Goal: Task Accomplishment & Management: Manage account settings

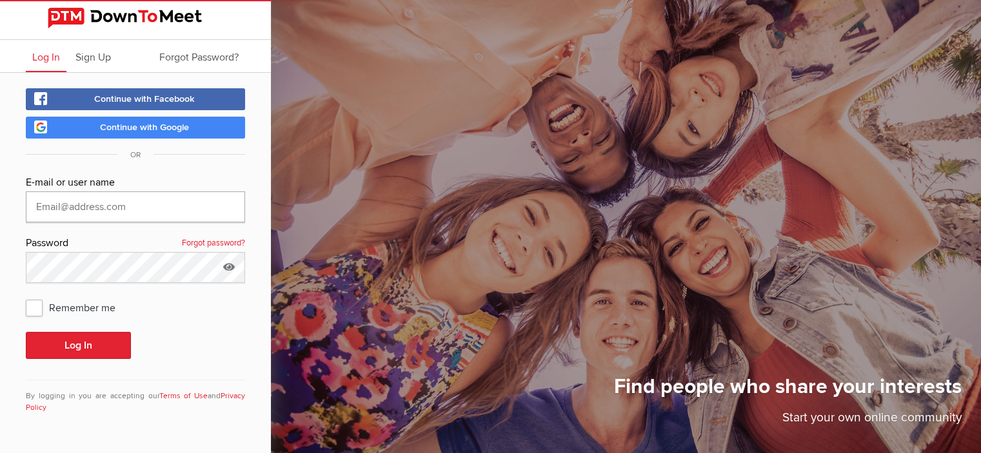
click at [157, 198] on input "text" at bounding box center [135, 207] width 219 height 31
type input "[EMAIL_ADDRESS][DOMAIN_NAME]"
click at [228, 265] on icon at bounding box center [228, 267] width 19 height 30
click at [51, 350] on button "Log In" at bounding box center [78, 345] width 105 height 27
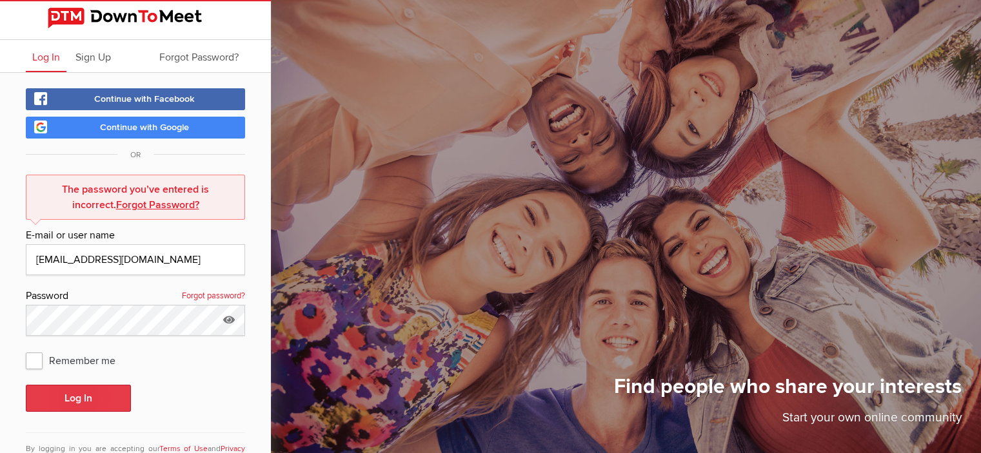
scroll to position [43, 0]
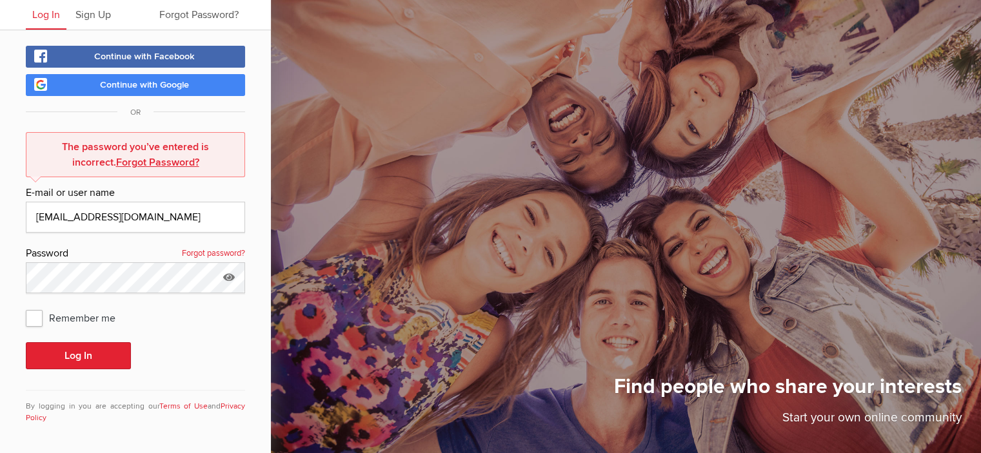
click at [137, 156] on link "Forgot Password?" at bounding box center [157, 162] width 83 height 13
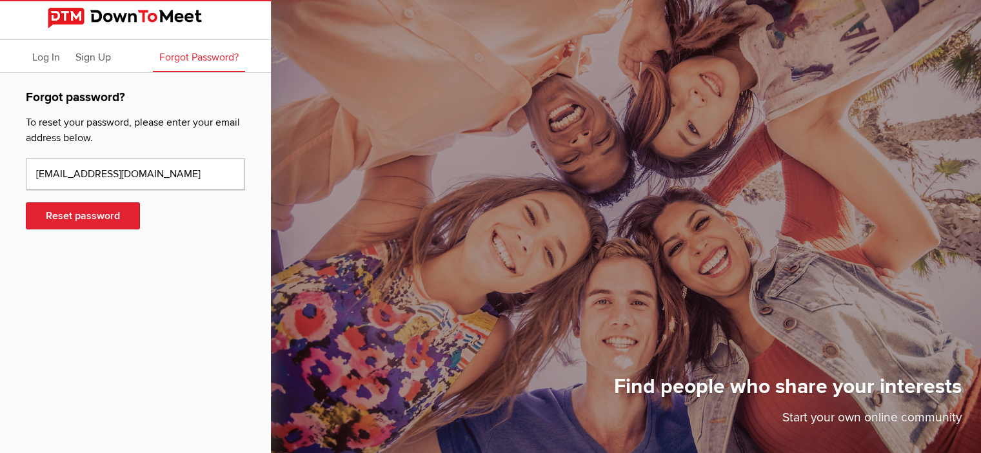
drag, startPoint x: 125, startPoint y: 173, endPoint x: 120, endPoint y: 194, distance: 21.3
click at [120, 194] on div "[EMAIL_ADDRESS][DOMAIN_NAME] Reset password" at bounding box center [135, 202] width 219 height 86
click at [72, 215] on button "Reset password" at bounding box center [83, 215] width 114 height 27
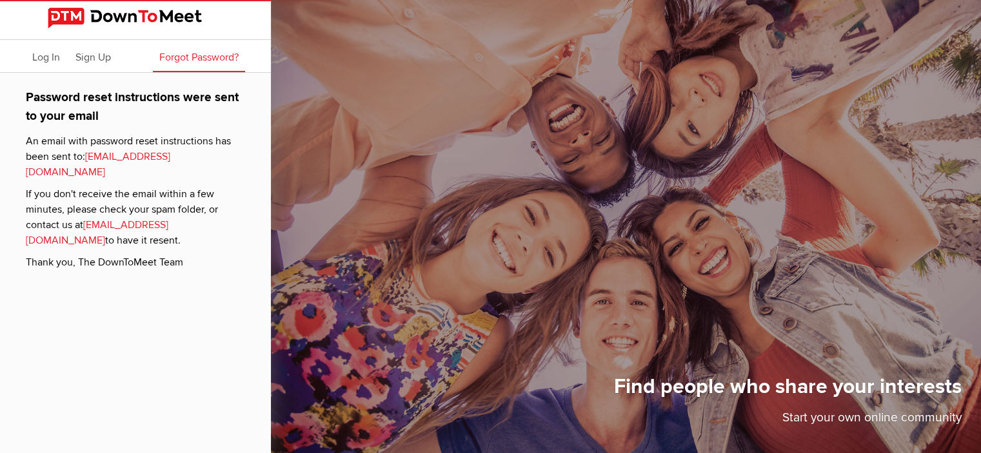
click at [197, 59] on span "Forgot Password?" at bounding box center [198, 57] width 79 height 13
click at [152, 219] on link "[EMAIL_ADDRESS][DOMAIN_NAME]" at bounding box center [97, 233] width 143 height 28
click at [188, 53] on span "Forgot Password?" at bounding box center [198, 57] width 79 height 13
click at [36, 52] on span "Log In" at bounding box center [46, 57] width 28 height 13
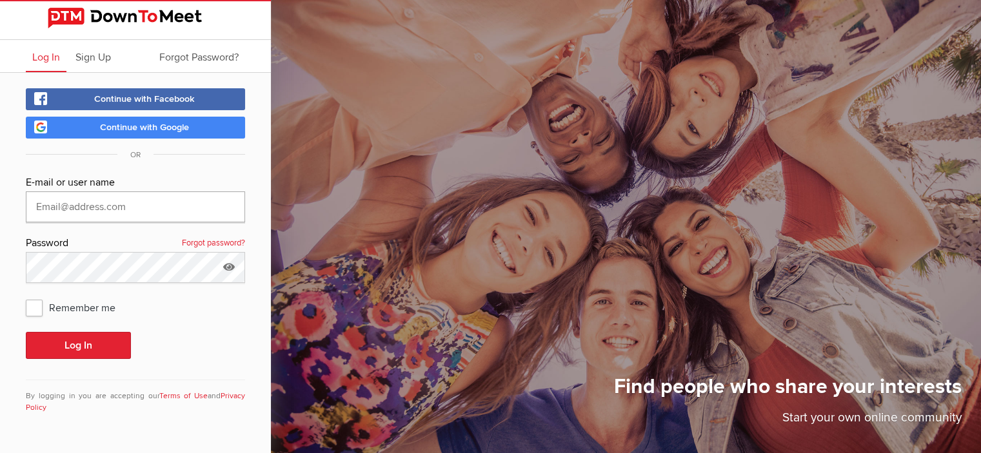
click at [79, 213] on input "text" at bounding box center [135, 207] width 219 height 31
type input "[EMAIL_ADDRESS][DOMAIN_NAME]"
click at [231, 267] on icon at bounding box center [228, 267] width 19 height 30
drag, startPoint x: 231, startPoint y: 267, endPoint x: 221, endPoint y: 263, distance: 11.0
click at [229, 266] on icon at bounding box center [228, 267] width 19 height 30
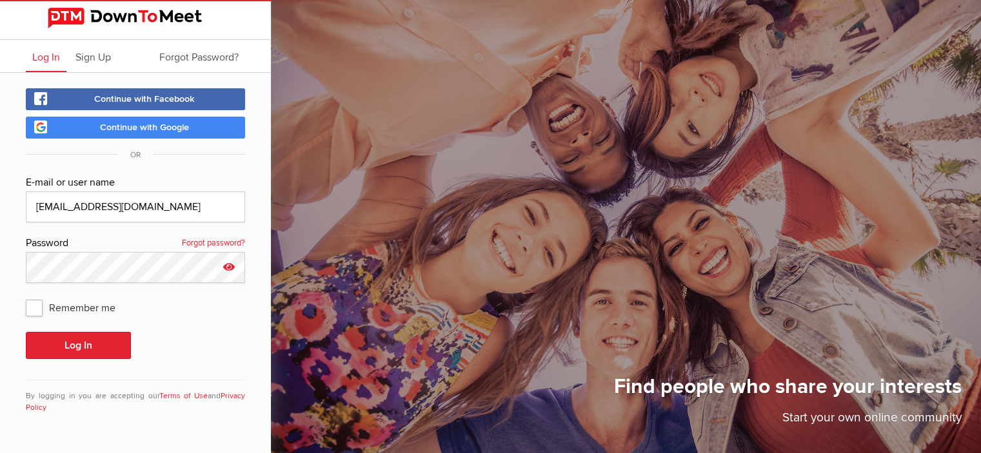
click at [230, 262] on icon at bounding box center [228, 267] width 19 height 30
click at [86, 343] on button "Log In" at bounding box center [78, 345] width 105 height 27
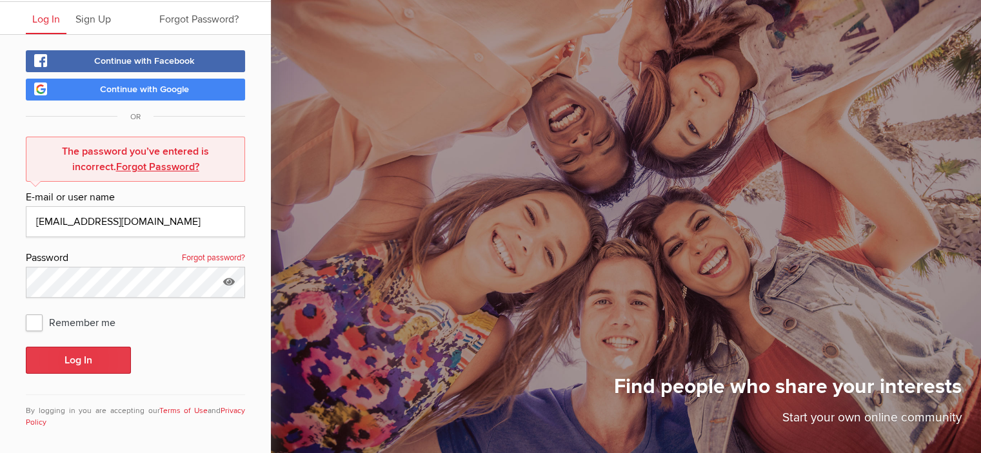
scroll to position [43, 0]
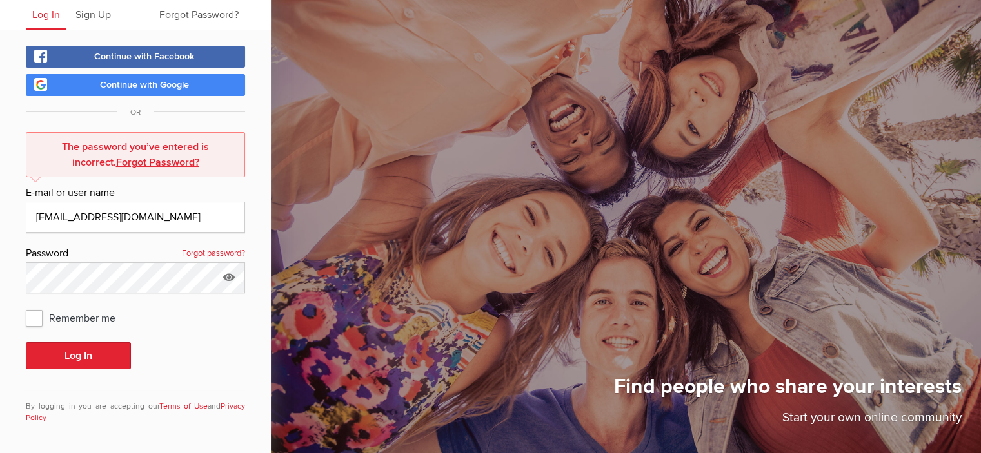
click at [151, 164] on link "Forgot Password?" at bounding box center [157, 162] width 83 height 13
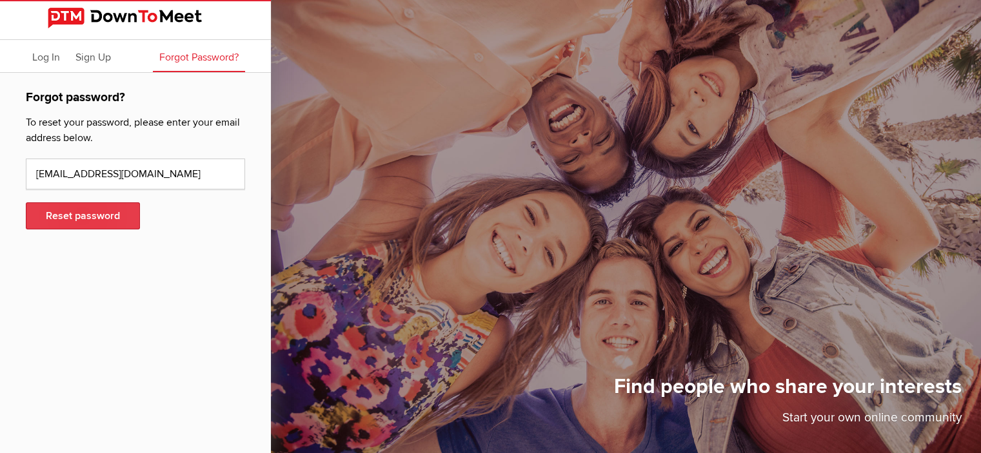
click at [92, 210] on button "Reset password" at bounding box center [83, 215] width 114 height 27
click at [125, 174] on input "text" at bounding box center [135, 174] width 219 height 31
type input "Lindabonechi0@gmail.com"
click at [115, 219] on button "Reset password" at bounding box center [83, 215] width 114 height 27
